Goal: Information Seeking & Learning: Learn about a topic

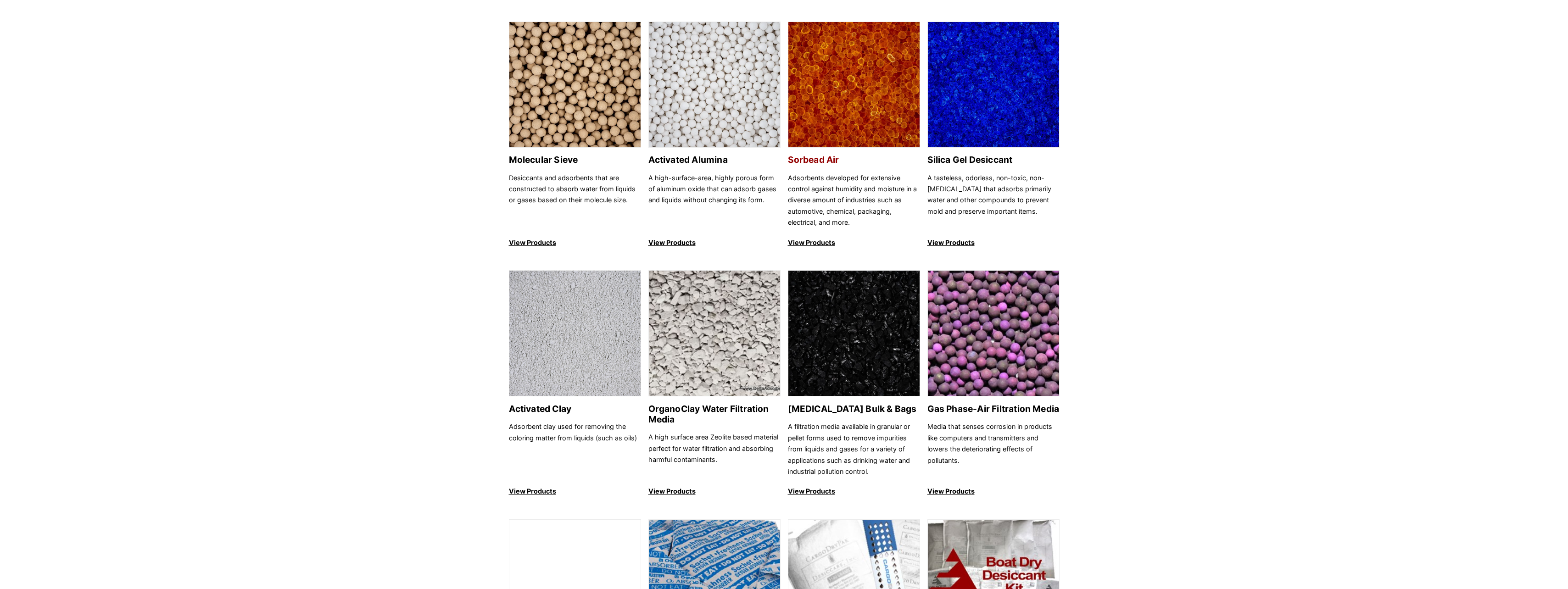
scroll to position [46, 0]
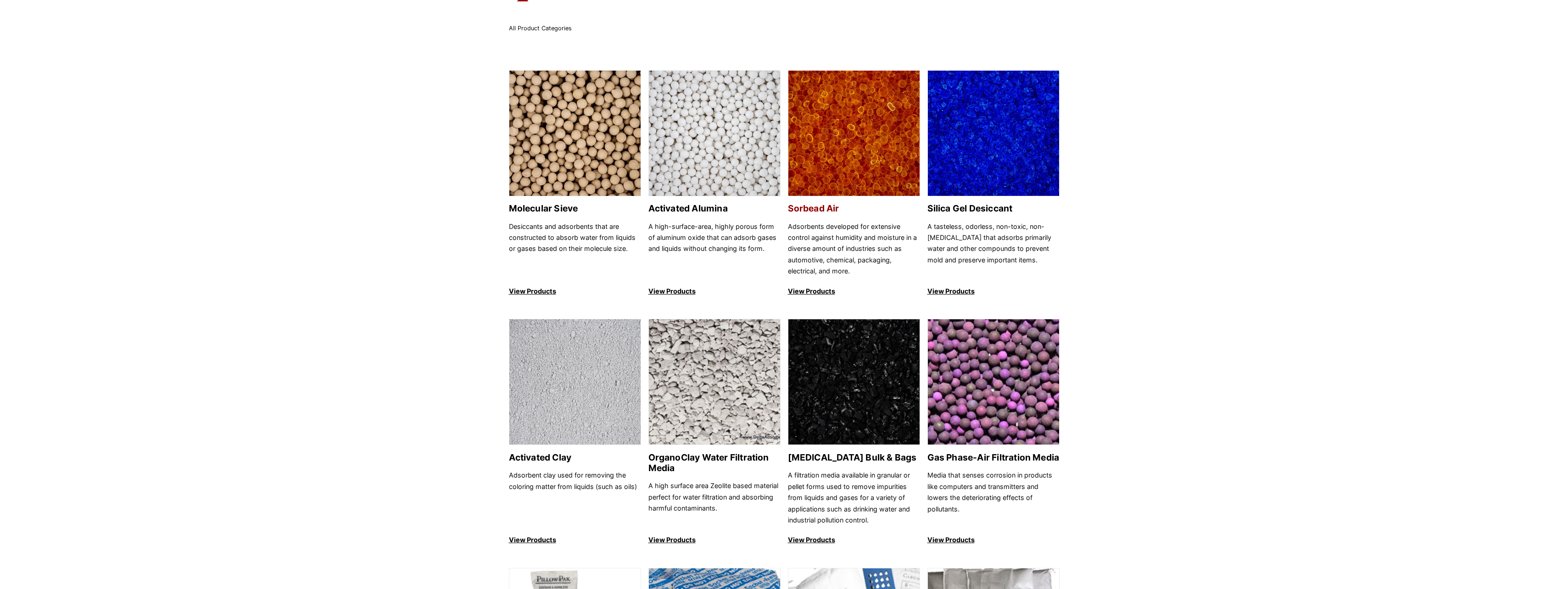
click at [573, 154] on img at bounding box center [853, 133] width 132 height 126
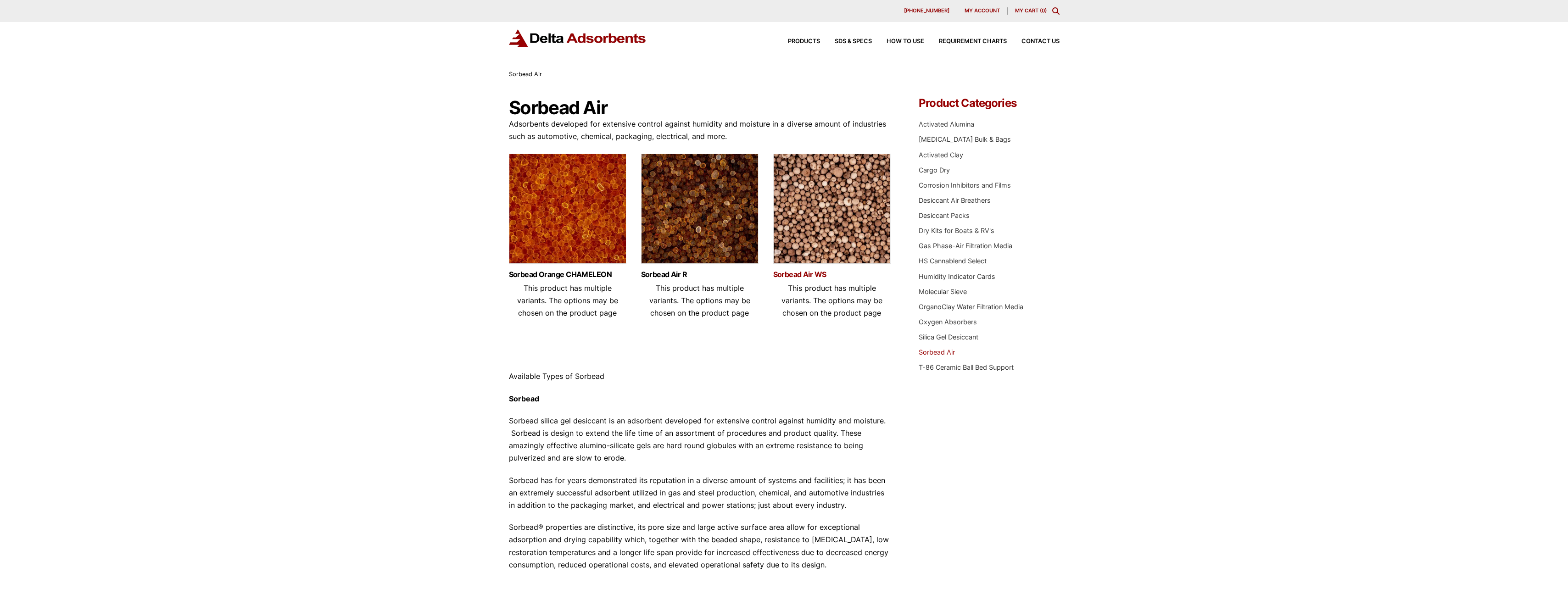
click at [801, 271] on link "Sorbead Air WS" at bounding box center [832, 275] width 117 height 8
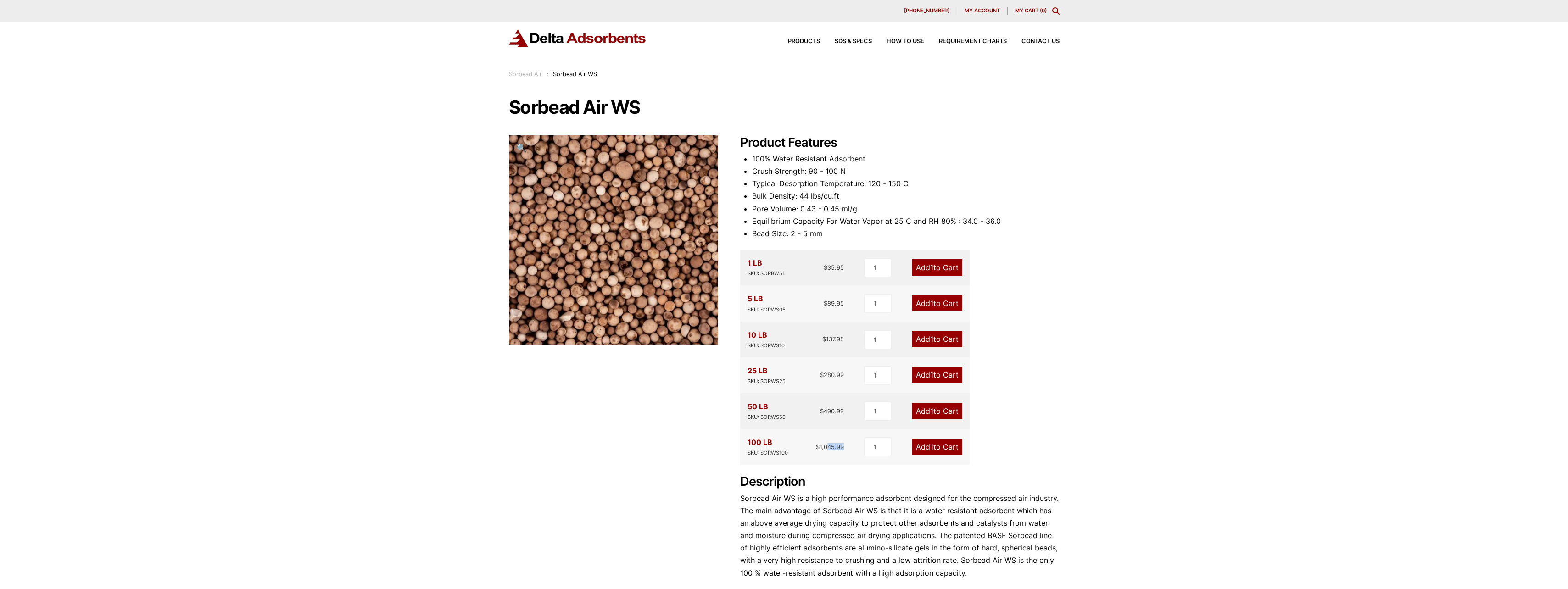
drag, startPoint x: 827, startPoint y: 452, endPoint x: 866, endPoint y: 448, distance: 39.2
click at [866, 448] on div "100 LB SKU: SORWS100 $ 1,045.99 1 Add 1 to Cart" at bounding box center [854, 447] width 229 height 36
click at [701, 434] on div "Sorbead Air WS 🔍 Product Features 100% Water Resistant Adsorbent Crush Strength…" at bounding box center [784, 394] width 551 height 593
click at [520, 146] on span "🔍" at bounding box center [521, 147] width 11 height 10
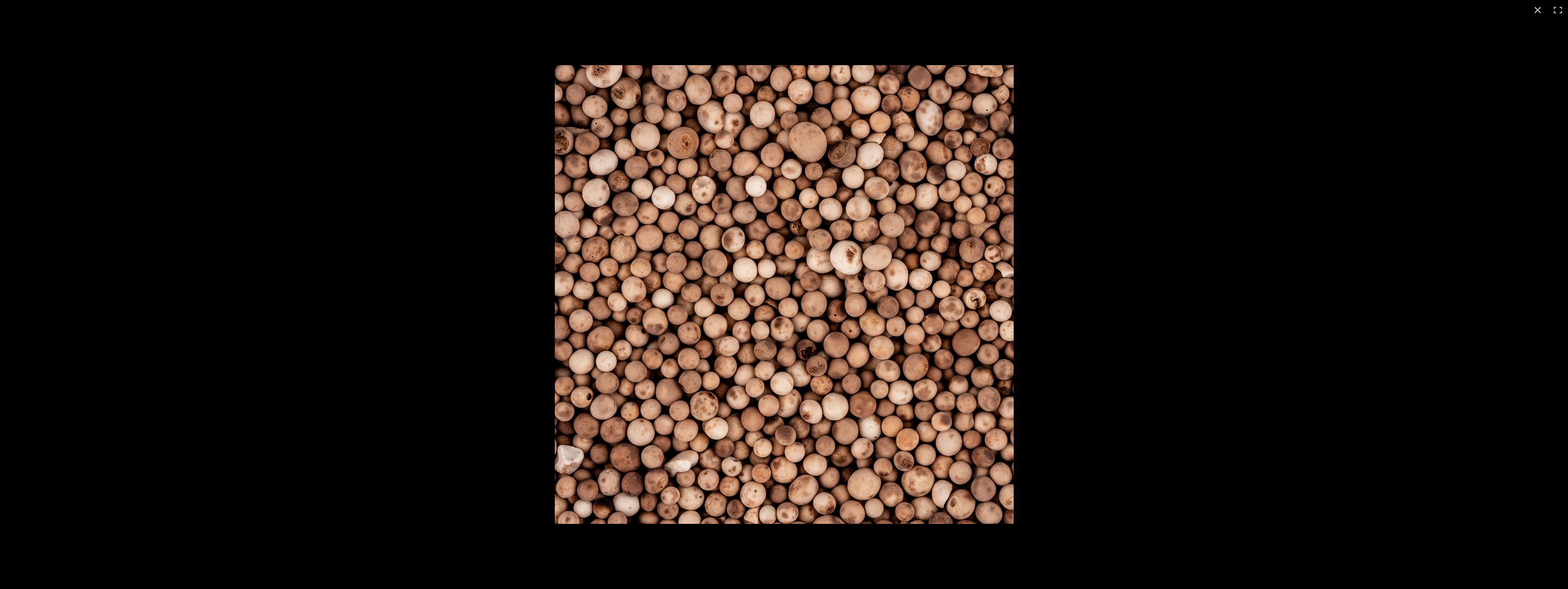
click at [502, 162] on div "Full screen image" at bounding box center [784, 294] width 1568 height 589
click at [1095, 100] on div "Full screen image" at bounding box center [1210, 311] width 1311 height 492
click at [1543, 8] on button "Close (Esc)" at bounding box center [1537, 10] width 20 height 20
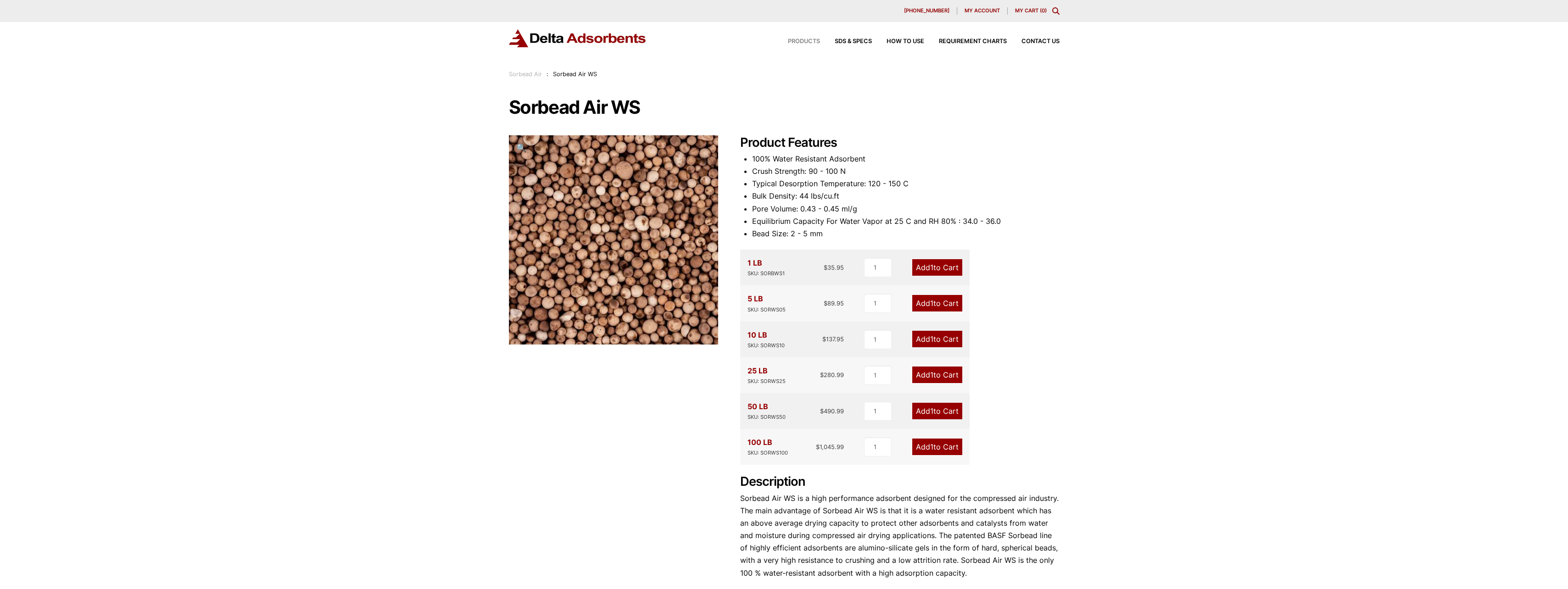
click at [803, 42] on span "Products" at bounding box center [804, 42] width 32 height 6
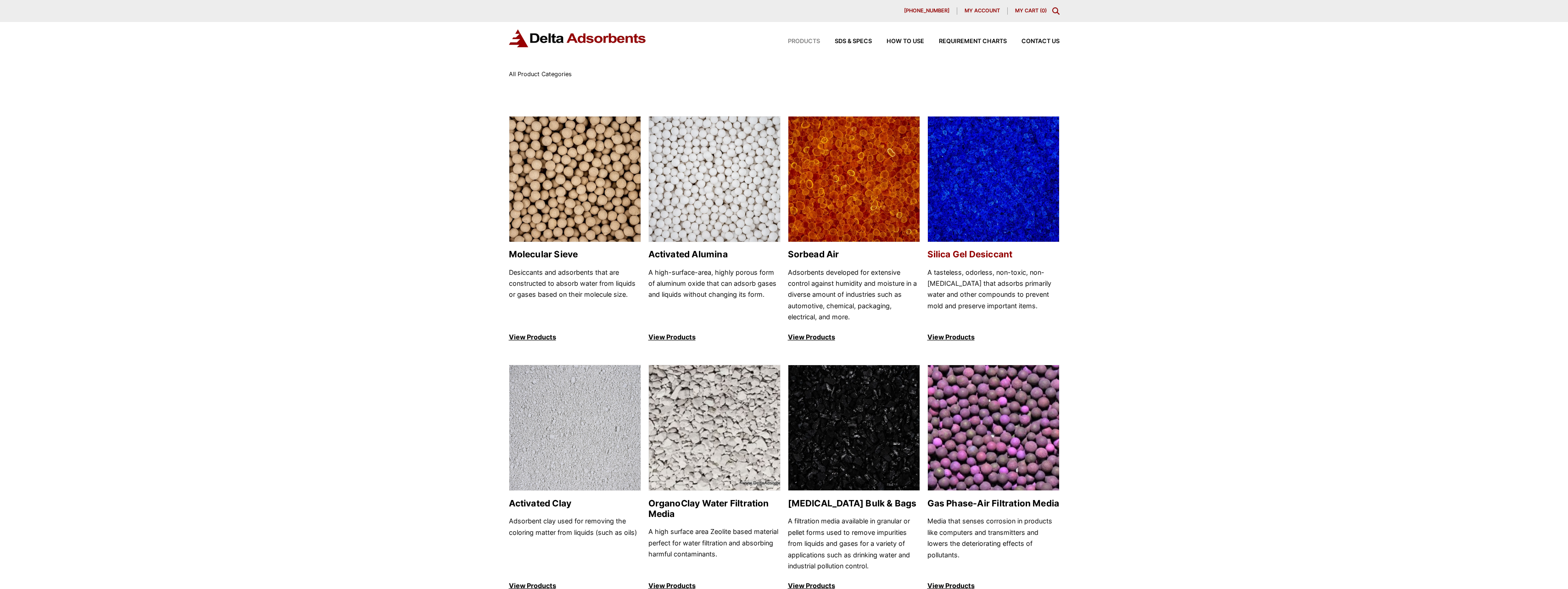
click at [995, 221] on img at bounding box center [993, 178] width 132 height 126
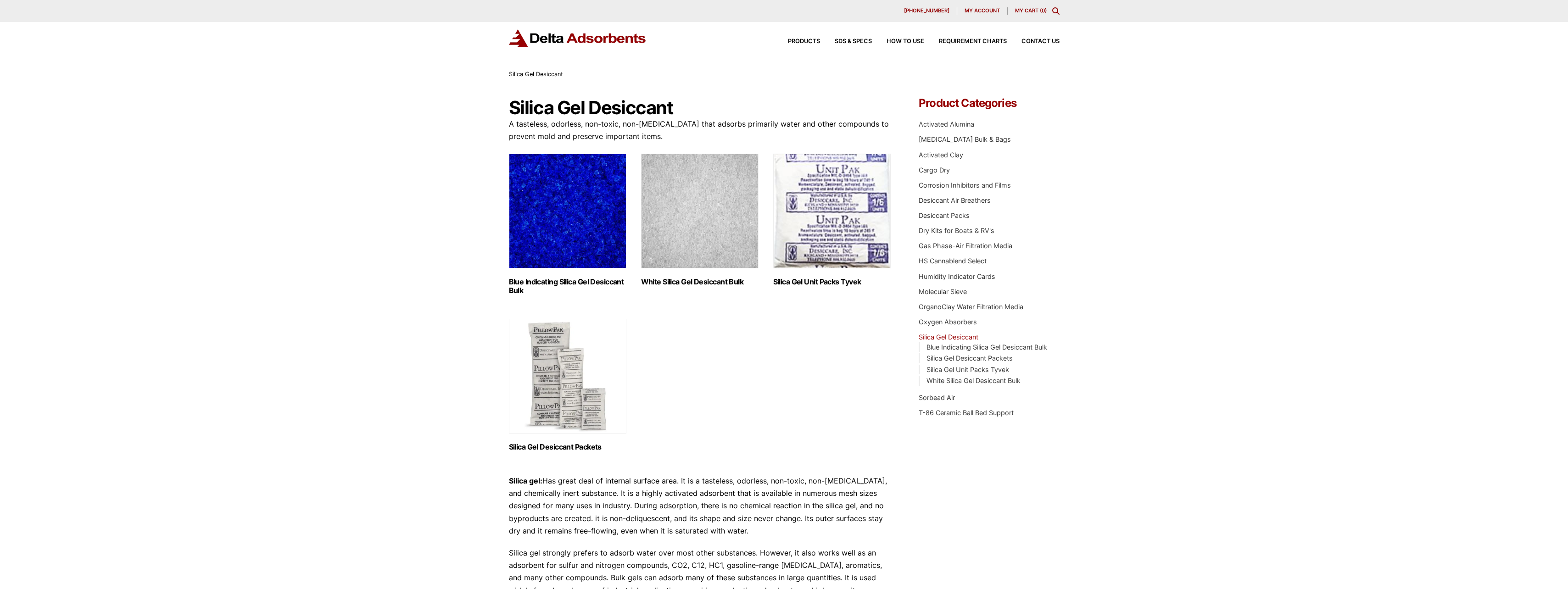
click at [698, 260] on img "Visit product category White Silica Gel Desiccant Bulk" at bounding box center [699, 212] width 117 height 115
click at [806, 39] on div "Products SDS & SPECS How to Use Requirement Charts Contact Us" at bounding box center [916, 42] width 294 height 14
click at [795, 44] on span "Products" at bounding box center [804, 42] width 32 height 6
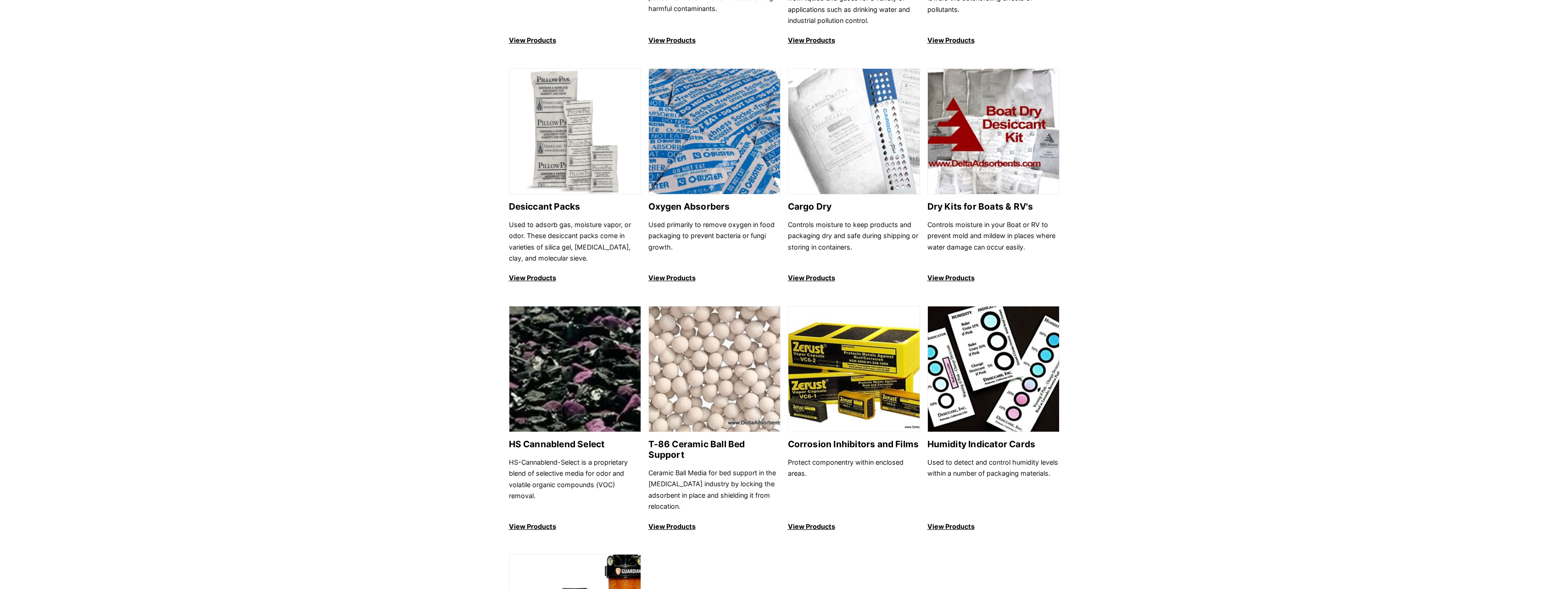
scroll to position [688, 0]
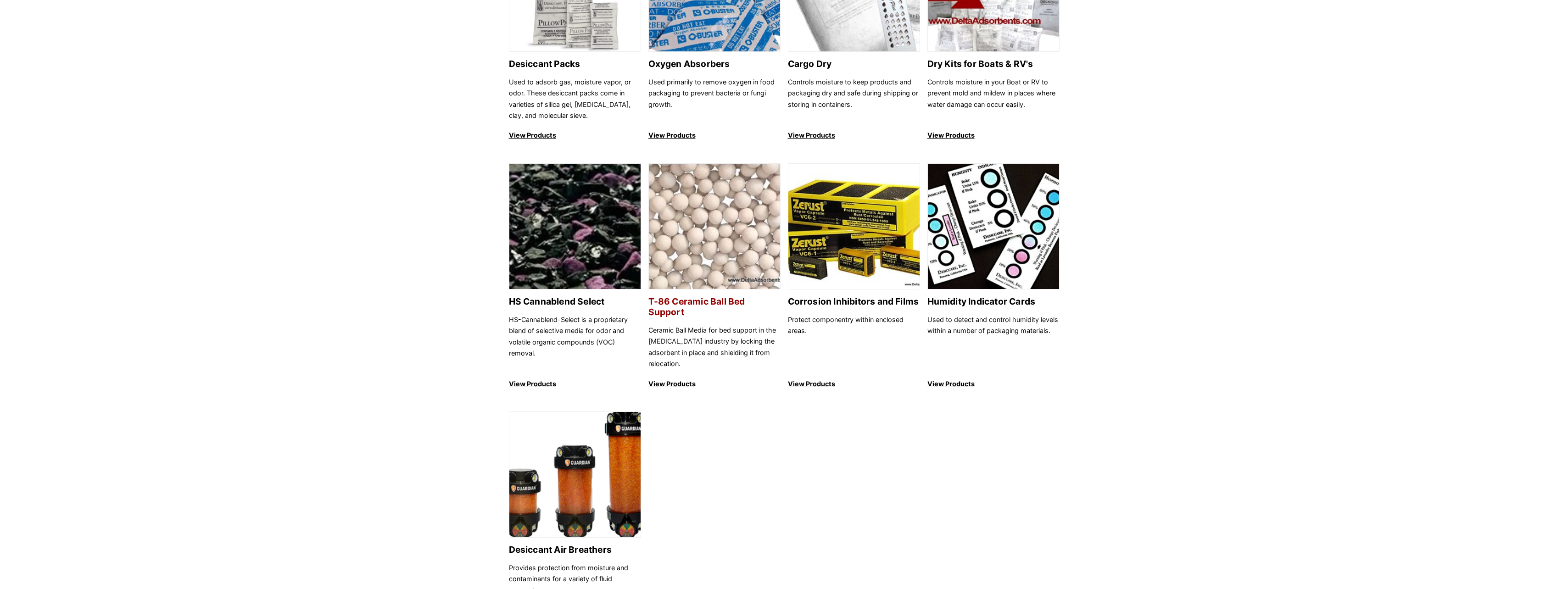
click at [698, 301] on h2 "T-86 Ceramic Ball Bed Support" at bounding box center [714, 307] width 132 height 21
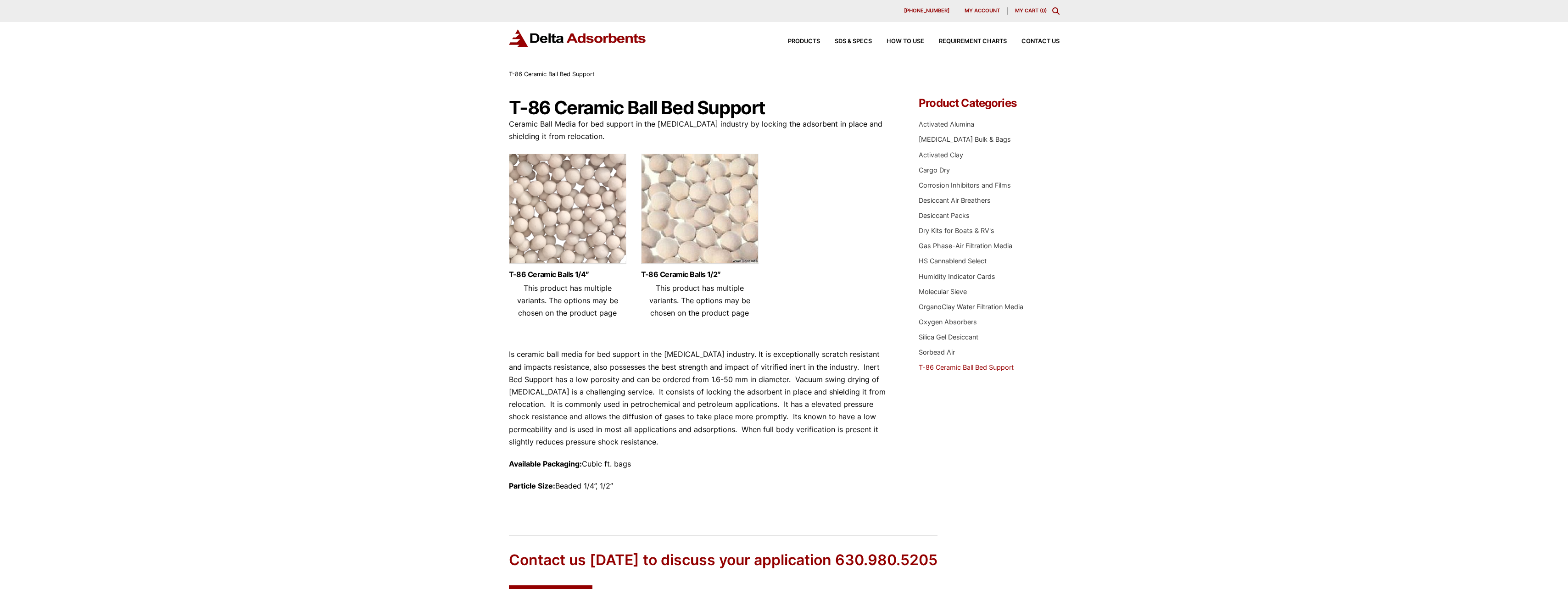
scroll to position [135, 0]
